Goal: Task Accomplishment & Management: Use online tool/utility

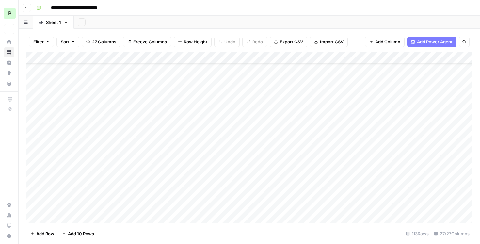
scroll to position [233, 0]
click at [235, 183] on div "Add Column" at bounding box center [249, 137] width 446 height 171
click at [235, 190] on div "Add Column" at bounding box center [249, 137] width 446 height 171
click at [172, 189] on div "Add Column" at bounding box center [249, 137] width 446 height 171
click at [235, 191] on div "Add Column" at bounding box center [249, 137] width 446 height 171
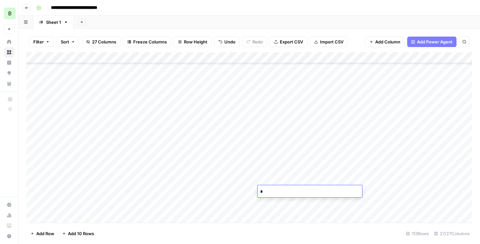
click at [235, 203] on div "Add Column" at bounding box center [249, 137] width 446 height 171
click at [172, 141] on div "Add Column" at bounding box center [249, 137] width 446 height 171
click at [235, 141] on div "Add Column" at bounding box center [249, 137] width 446 height 171
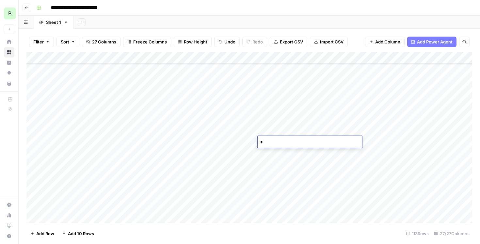
click at [235, 167] on div "Add Column" at bounding box center [249, 137] width 446 height 171
click at [172, 104] on div "Add Column" at bounding box center [249, 137] width 446 height 171
